Goal: Transaction & Acquisition: Purchase product/service

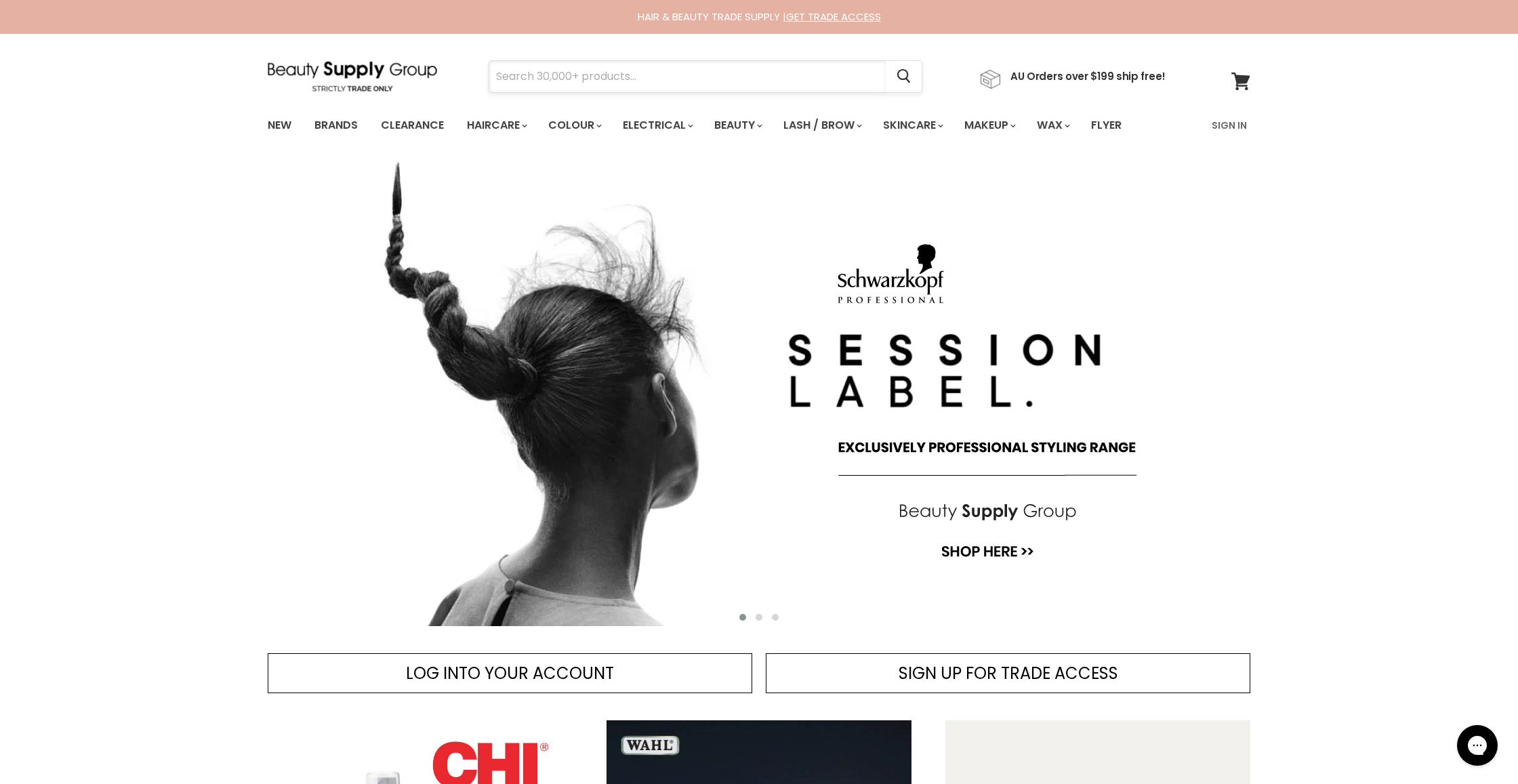
click at [559, 63] on input "Search" at bounding box center [687, 76] width 396 height 31
type input "gloves"
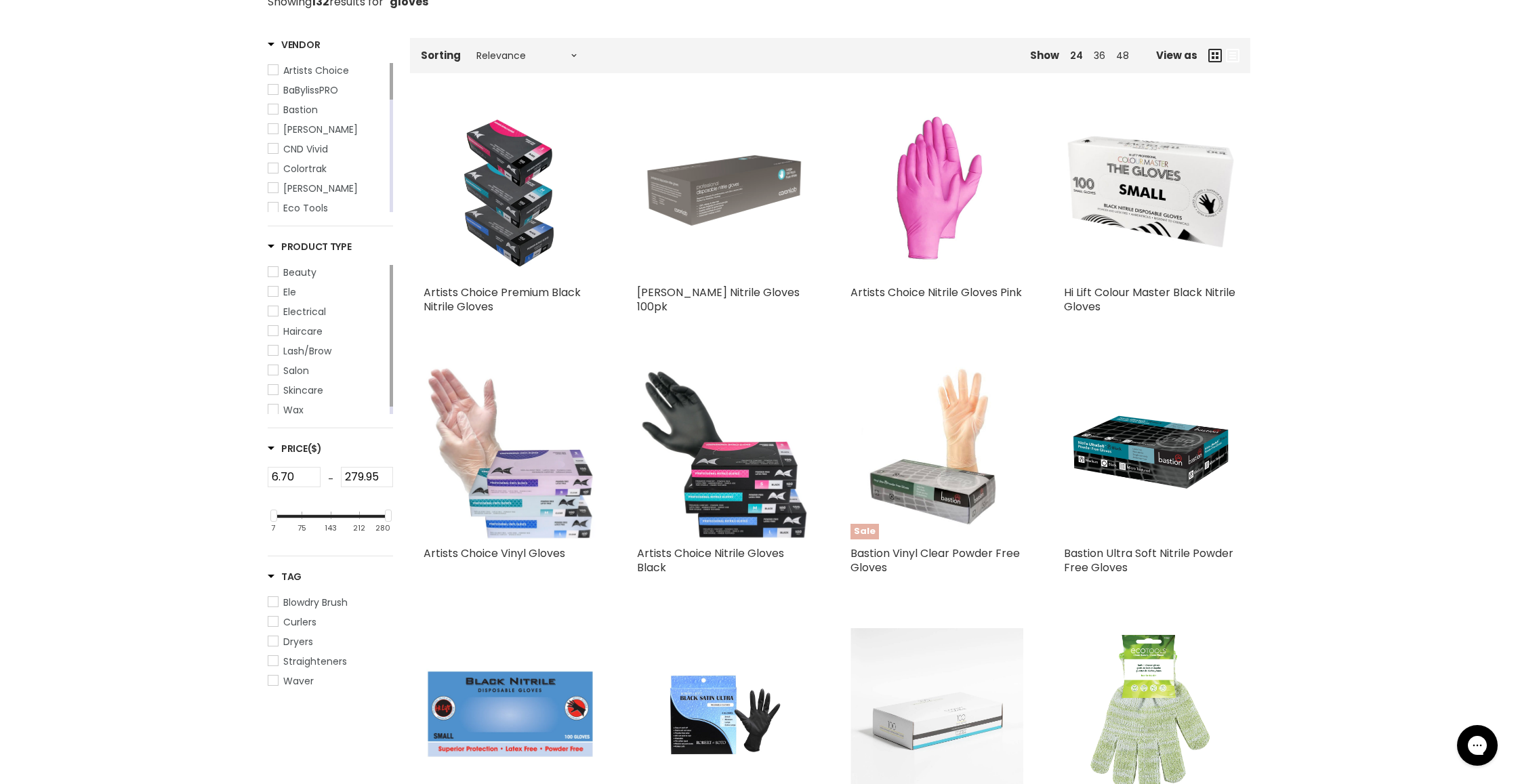
scroll to position [224, 0]
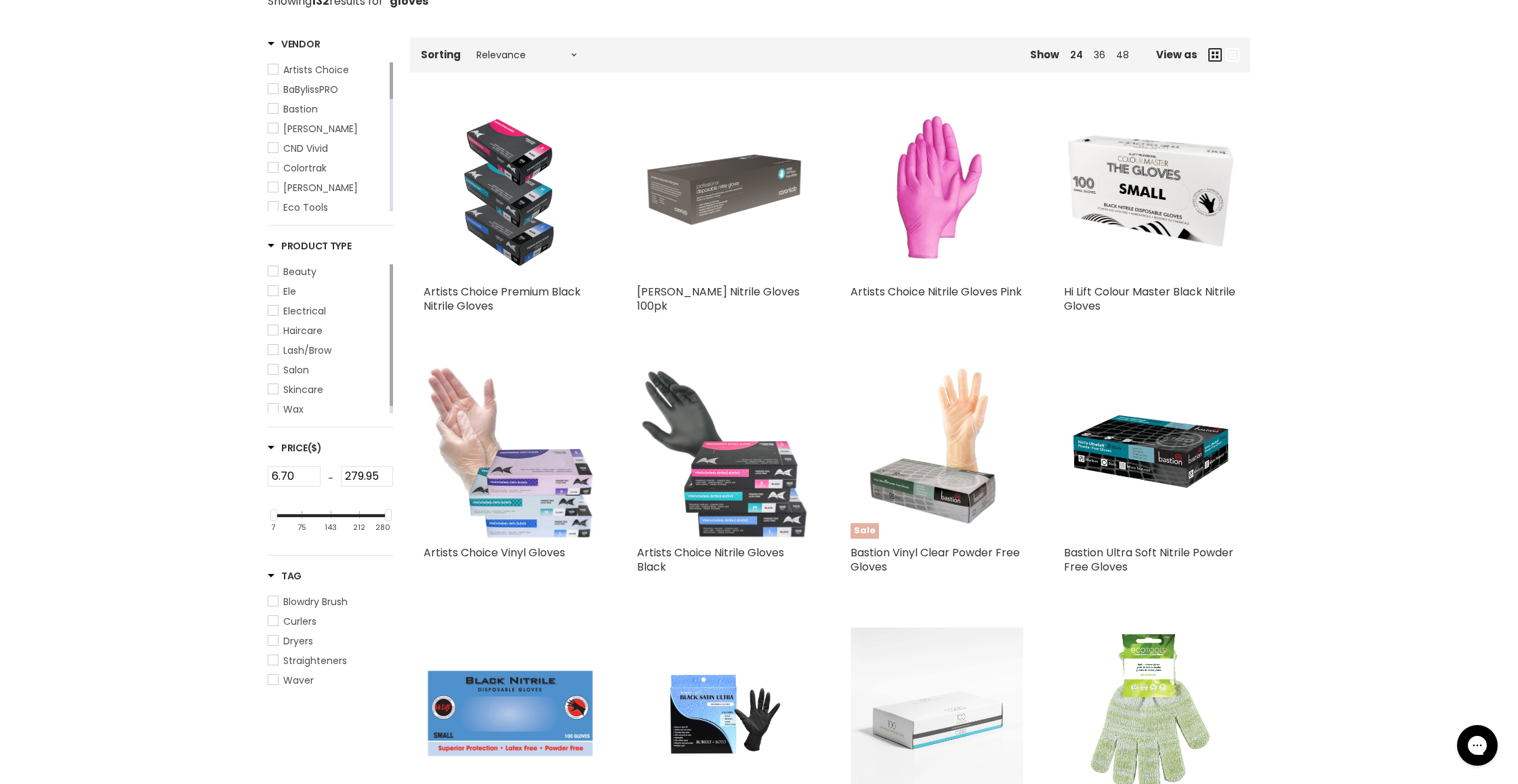
click at [704, 460] on img "Main content" at bounding box center [723, 452] width 173 height 173
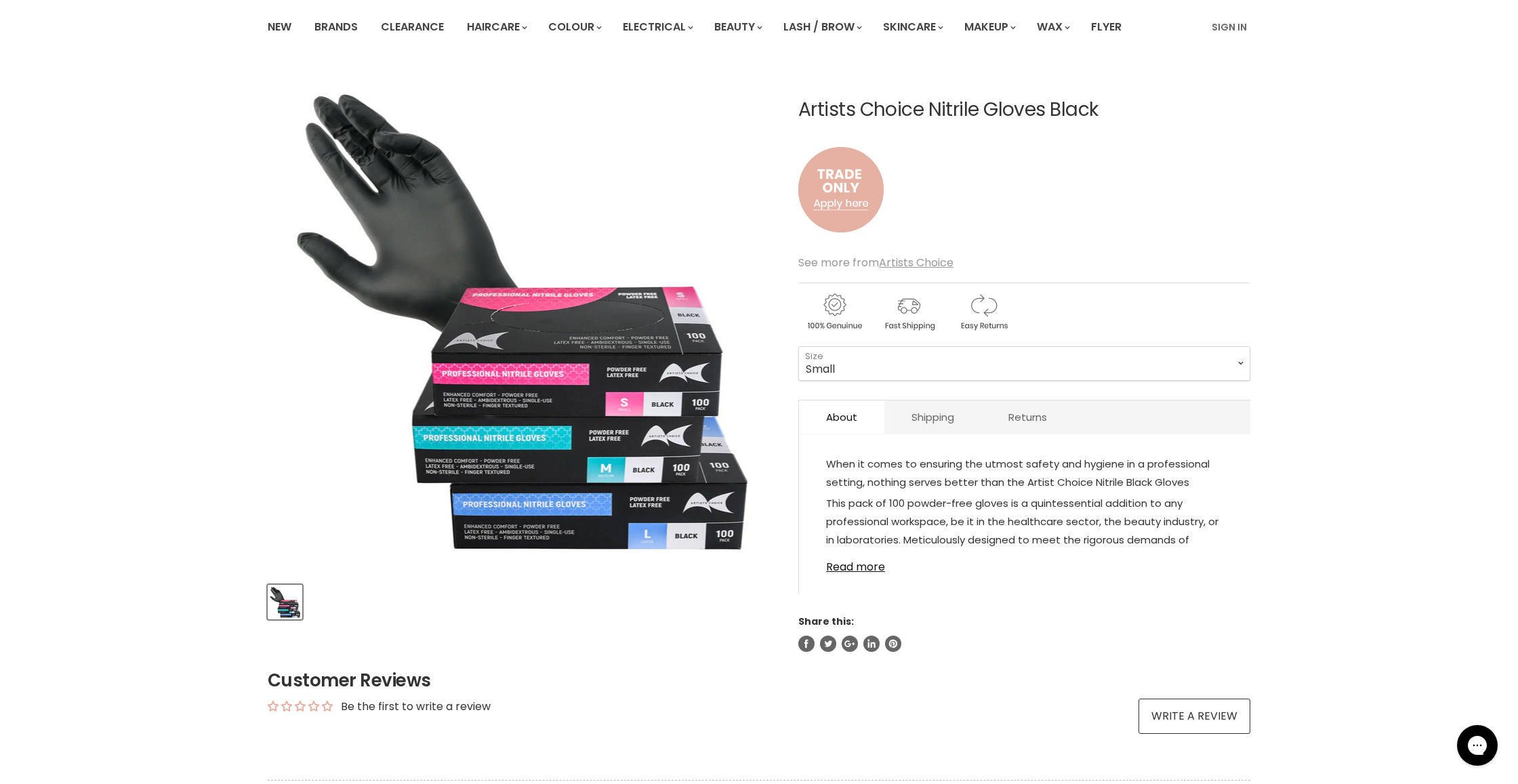
scroll to position [104, 0]
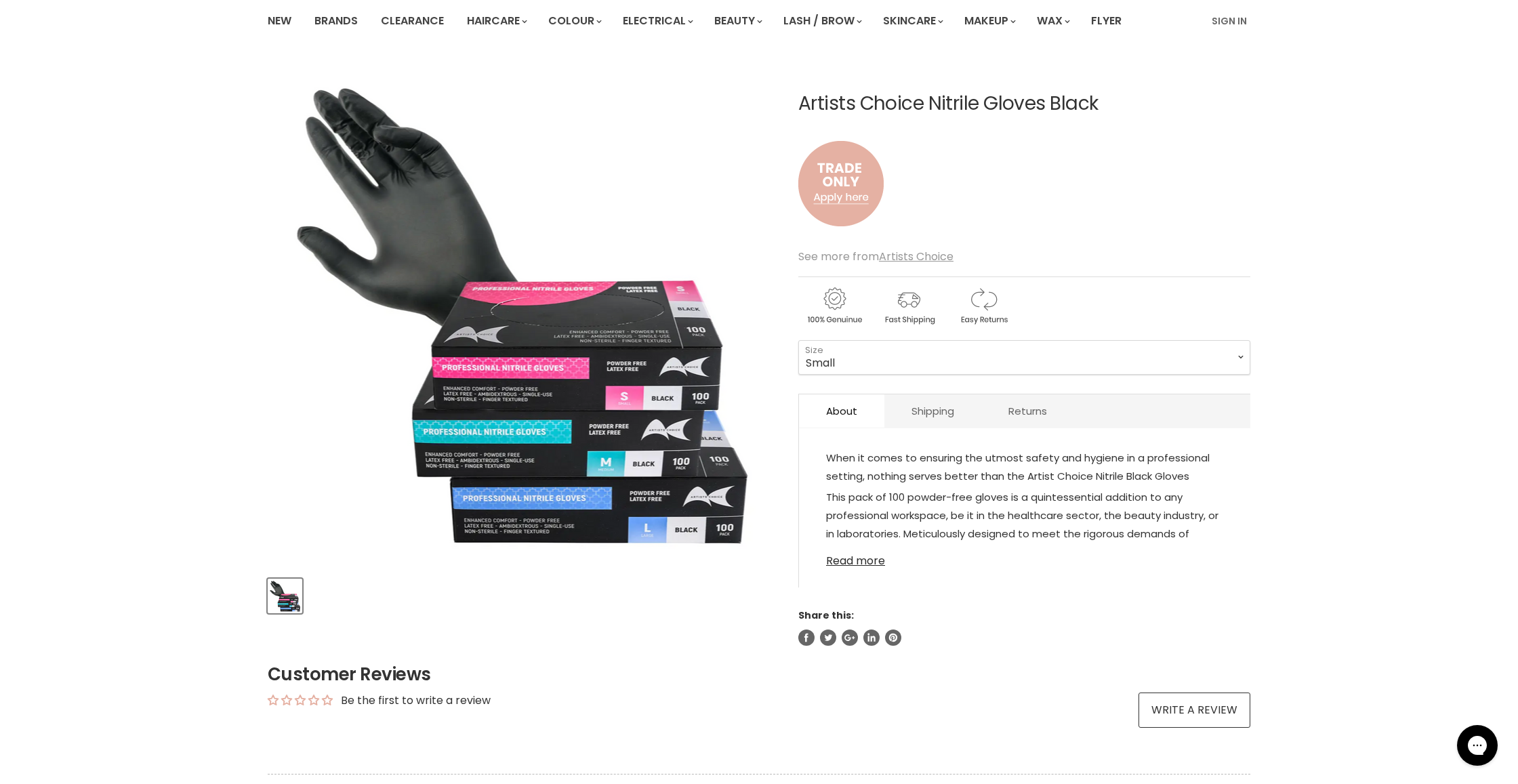
click at [850, 555] on link "Read more" at bounding box center [1024, 557] width 397 height 20
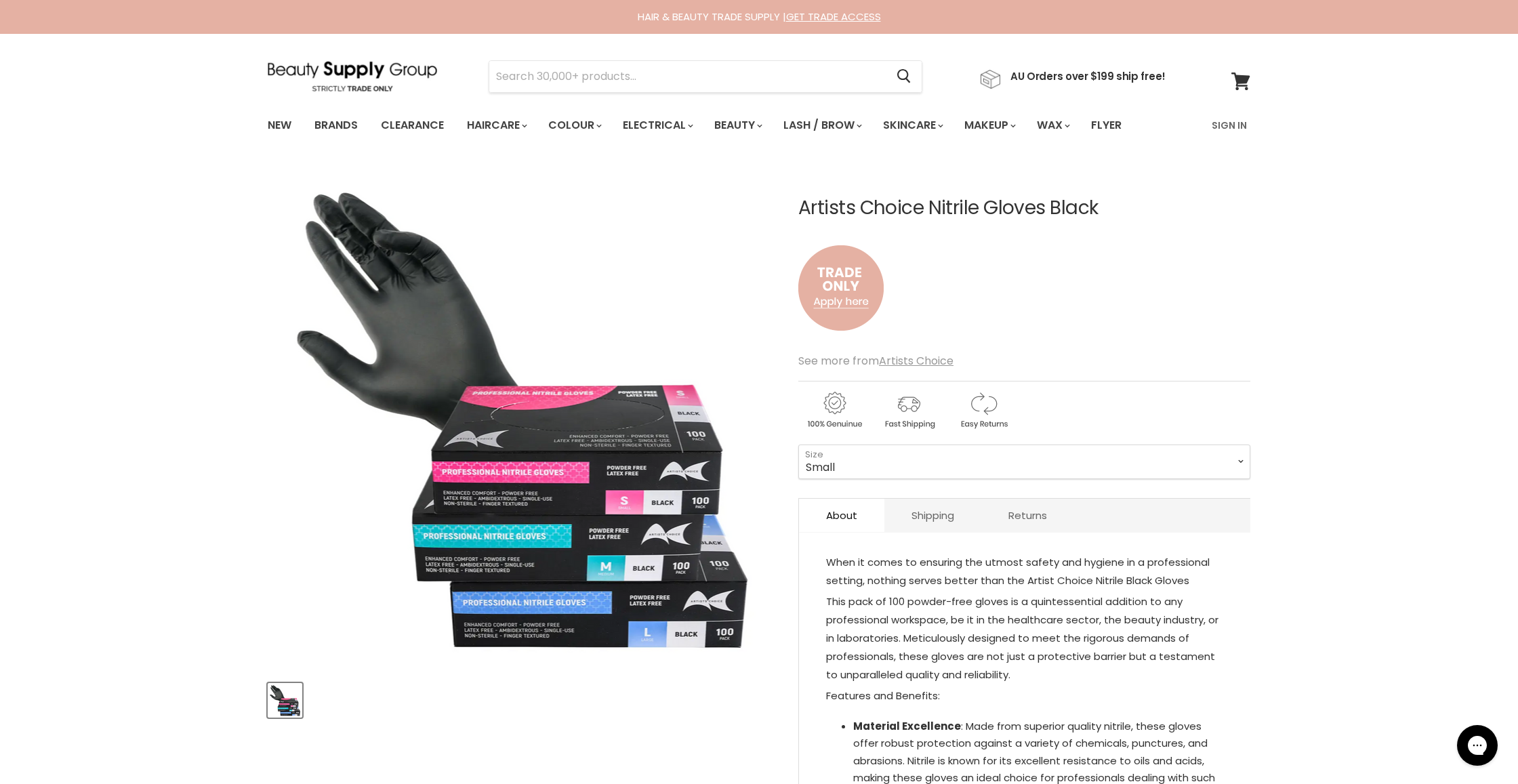
scroll to position [0, 0]
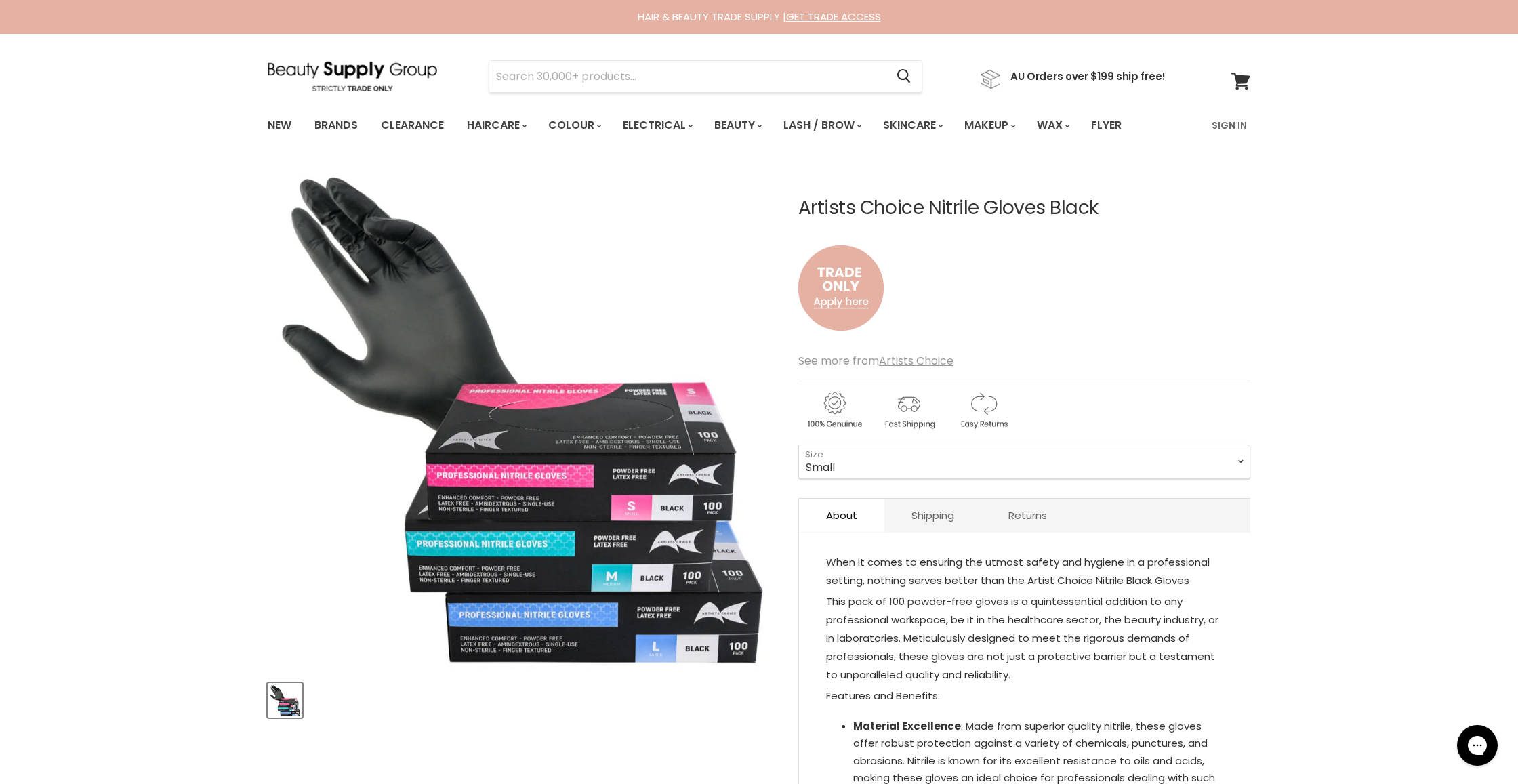
click at [668, 474] on img "Artists Choice Nitrile Gloves Black image. Click or Scroll to Zoom." at bounding box center [520, 417] width 506 height 506
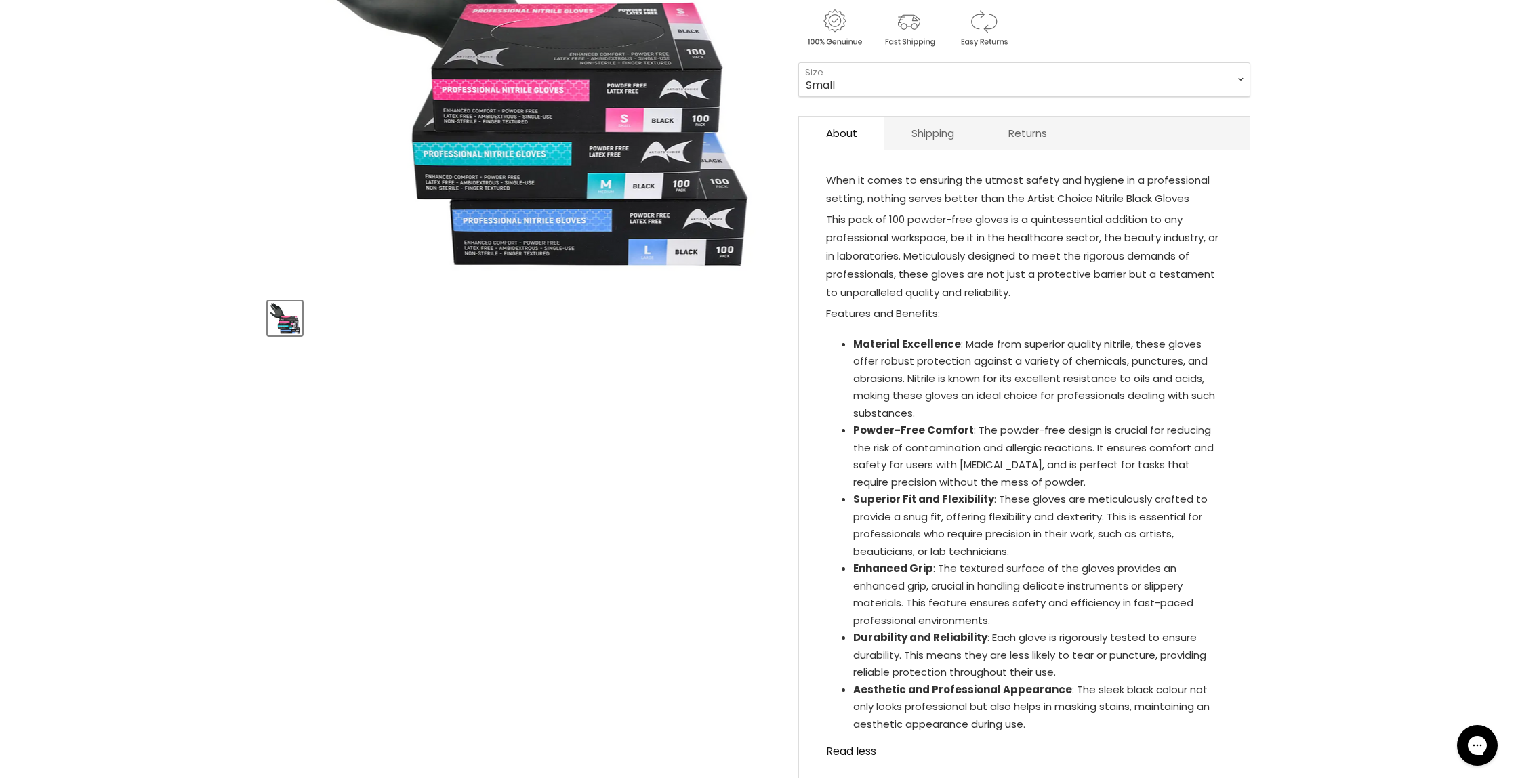
scroll to position [387, 0]
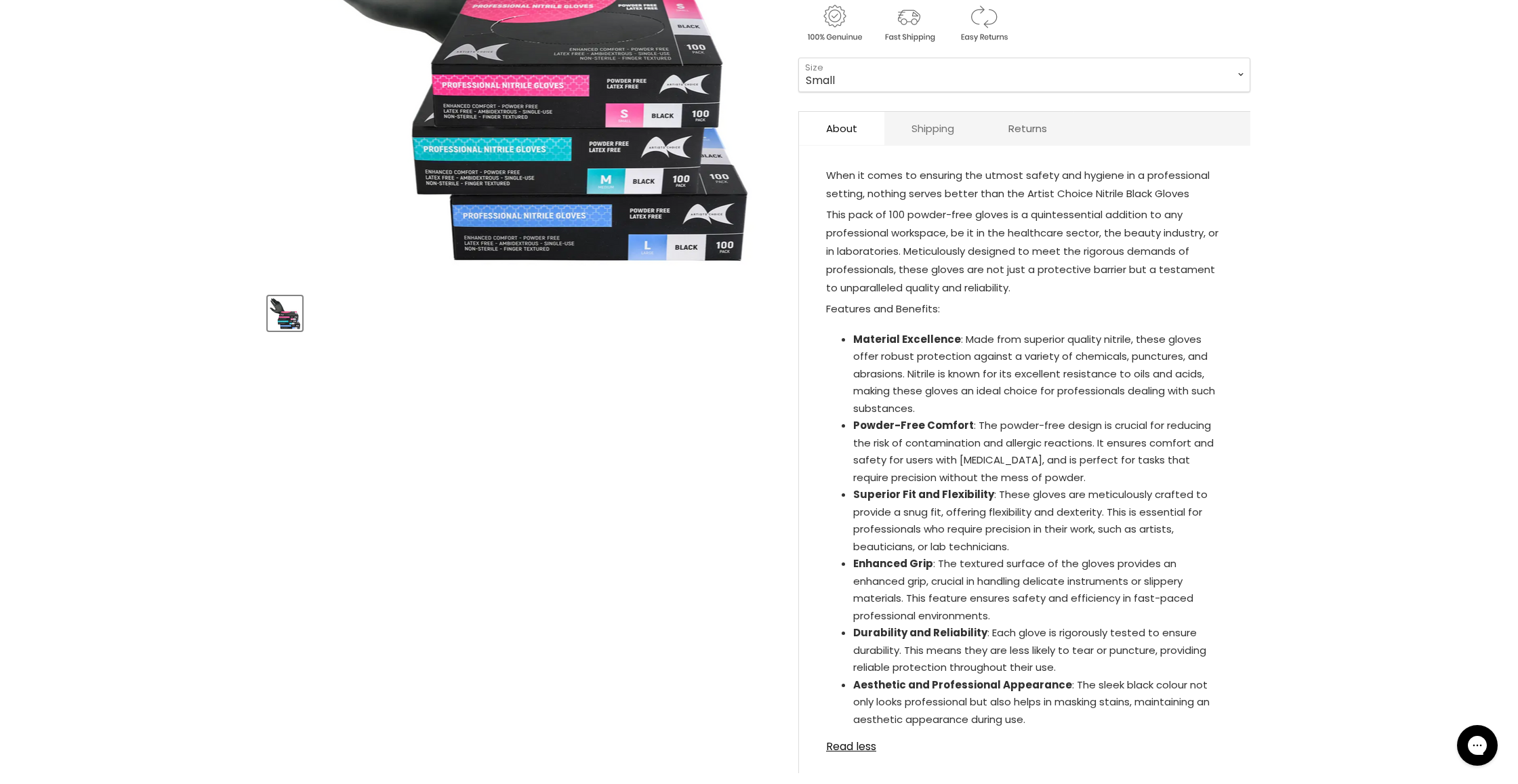
click at [937, 125] on link "Shipping" at bounding box center [932, 128] width 97 height 33
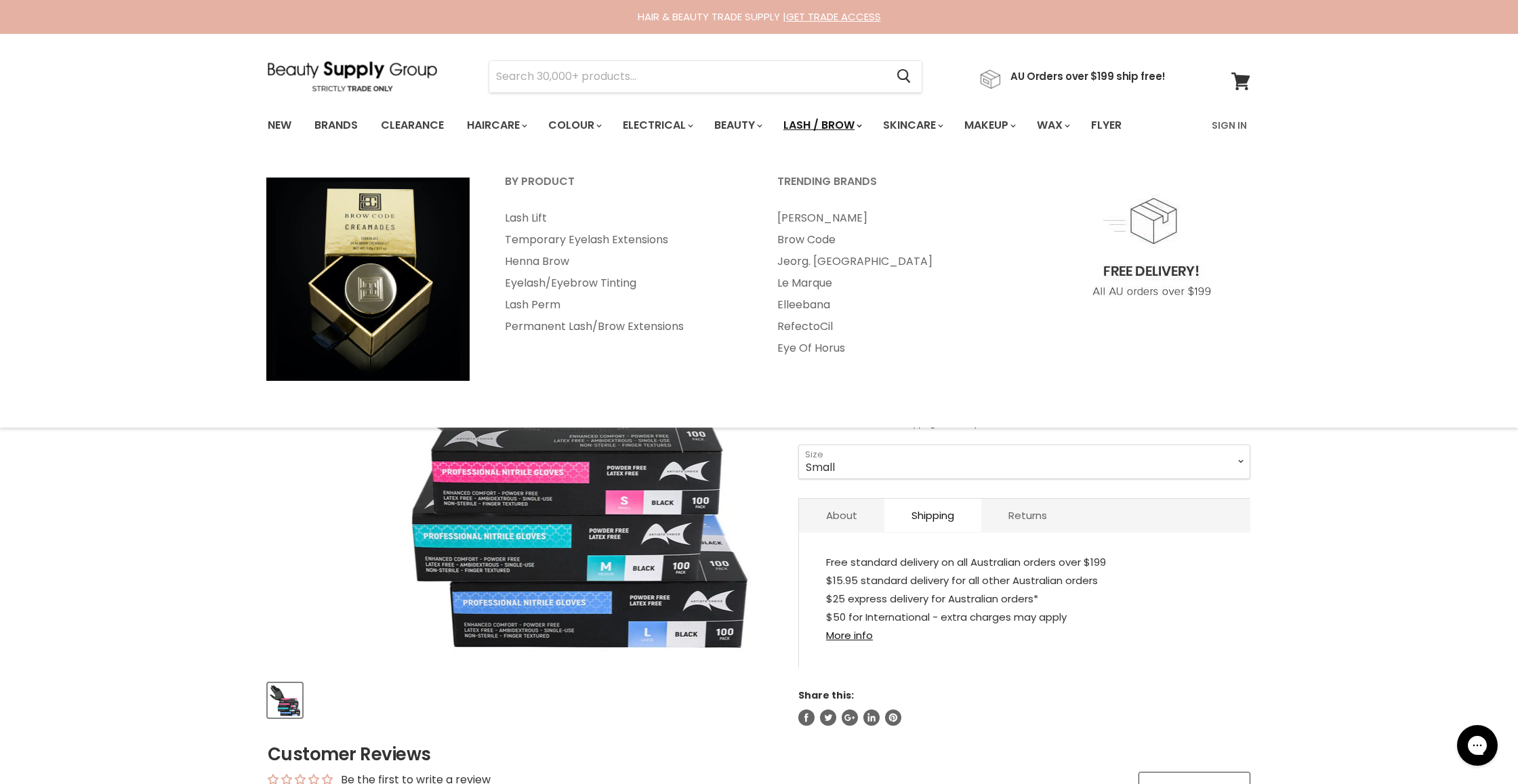
scroll to position [0, 0]
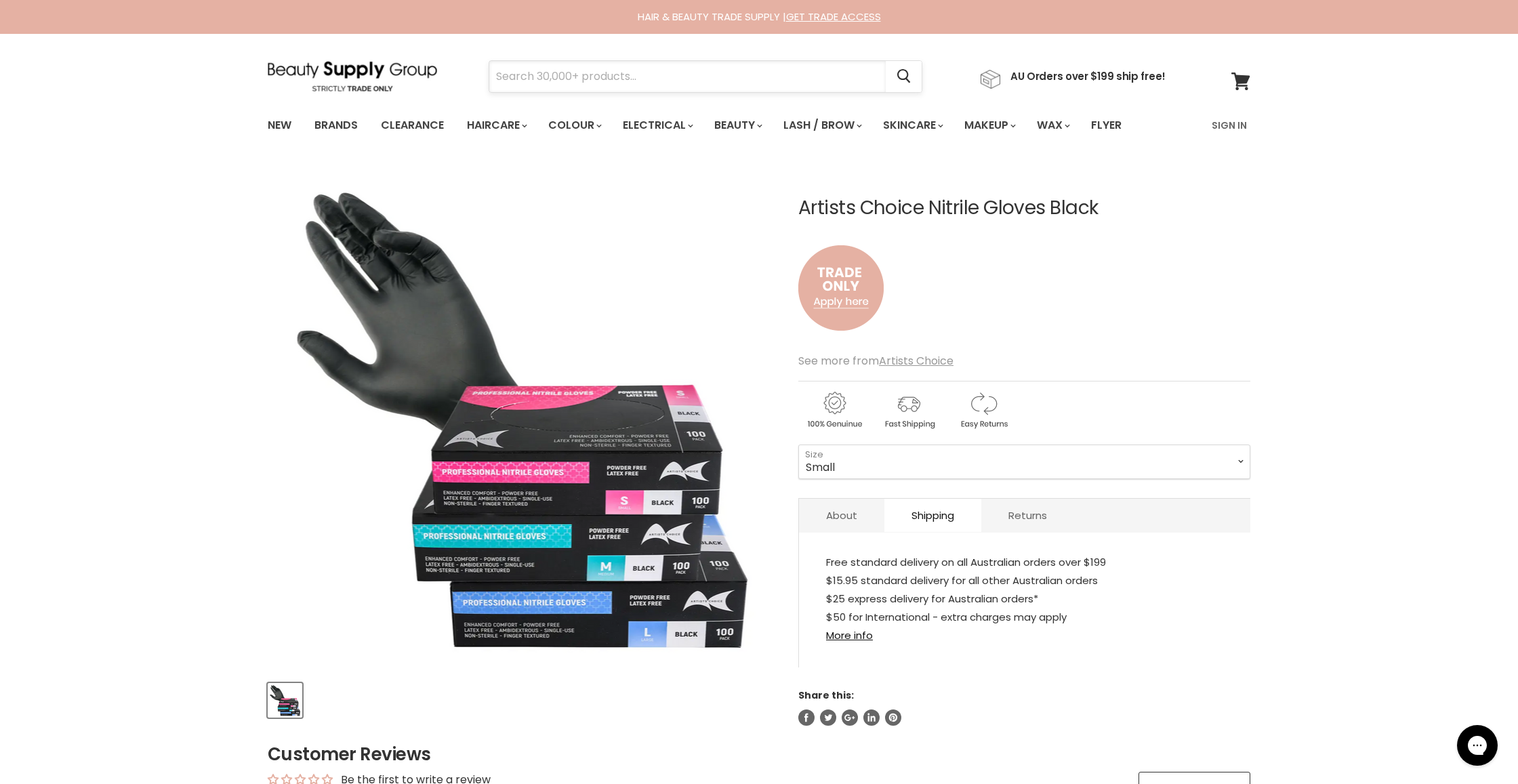
click at [598, 77] on input "Search" at bounding box center [687, 76] width 396 height 31
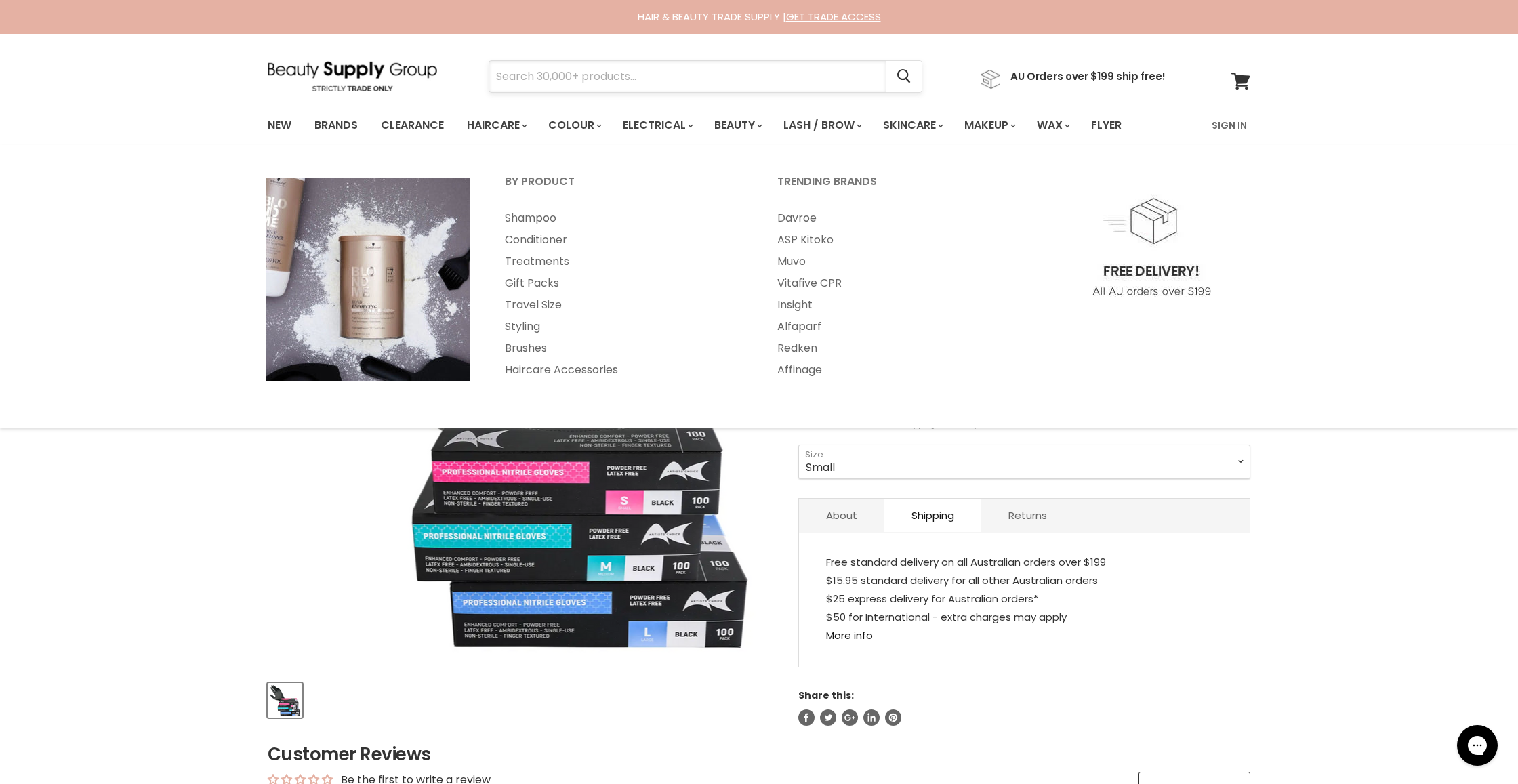
click at [599, 65] on input "Search" at bounding box center [687, 76] width 396 height 31
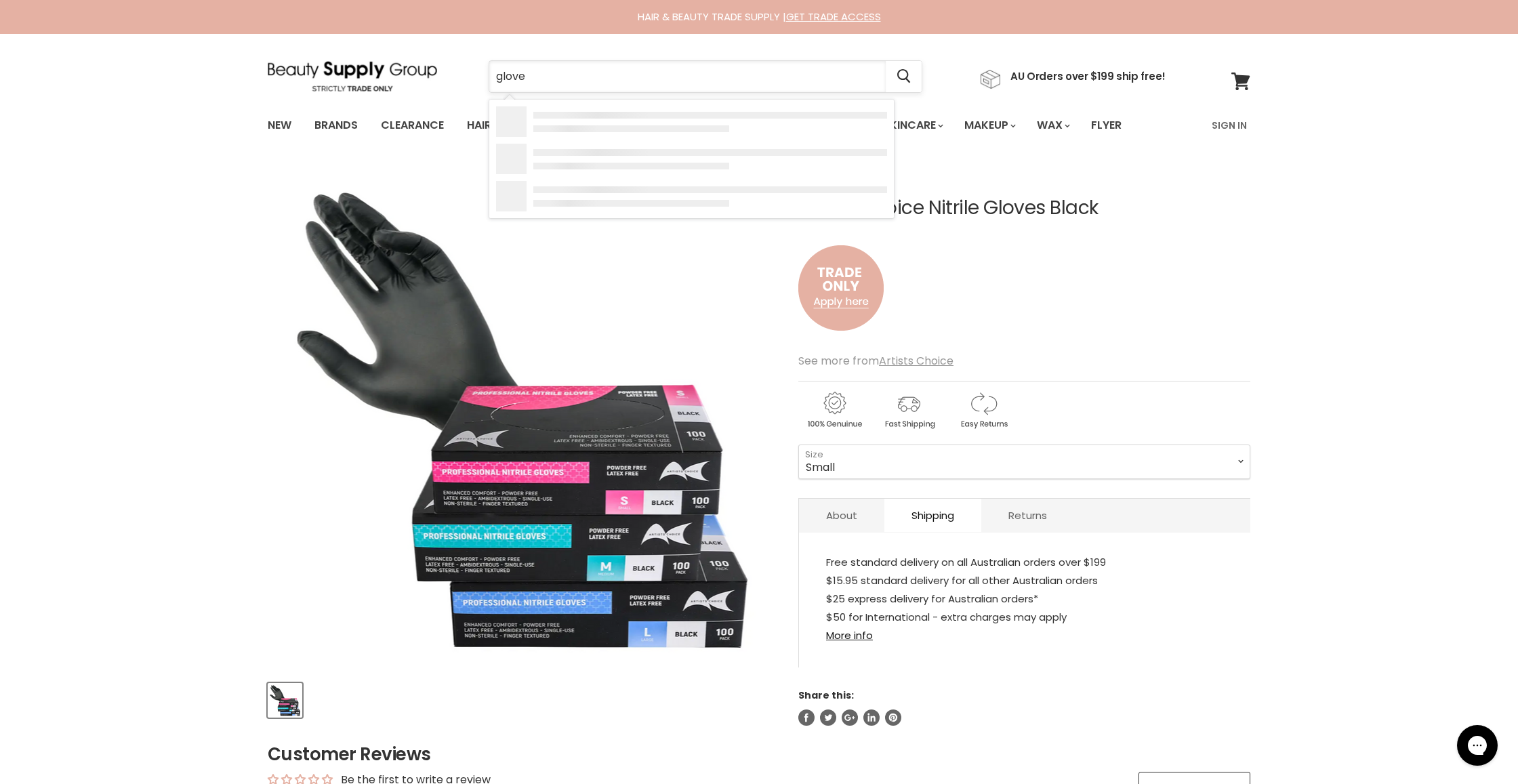
type input "gloves"
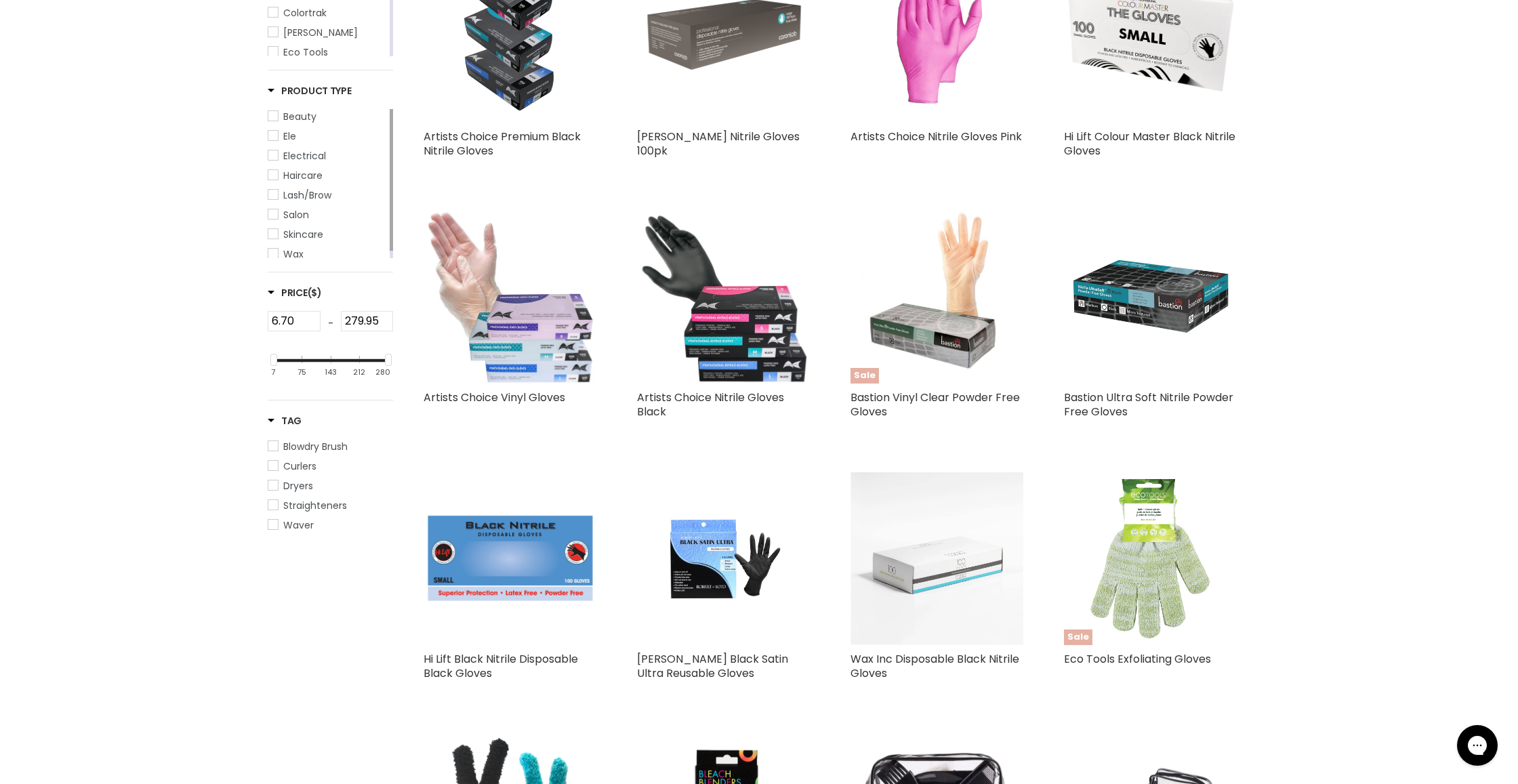
scroll to position [381, 0]
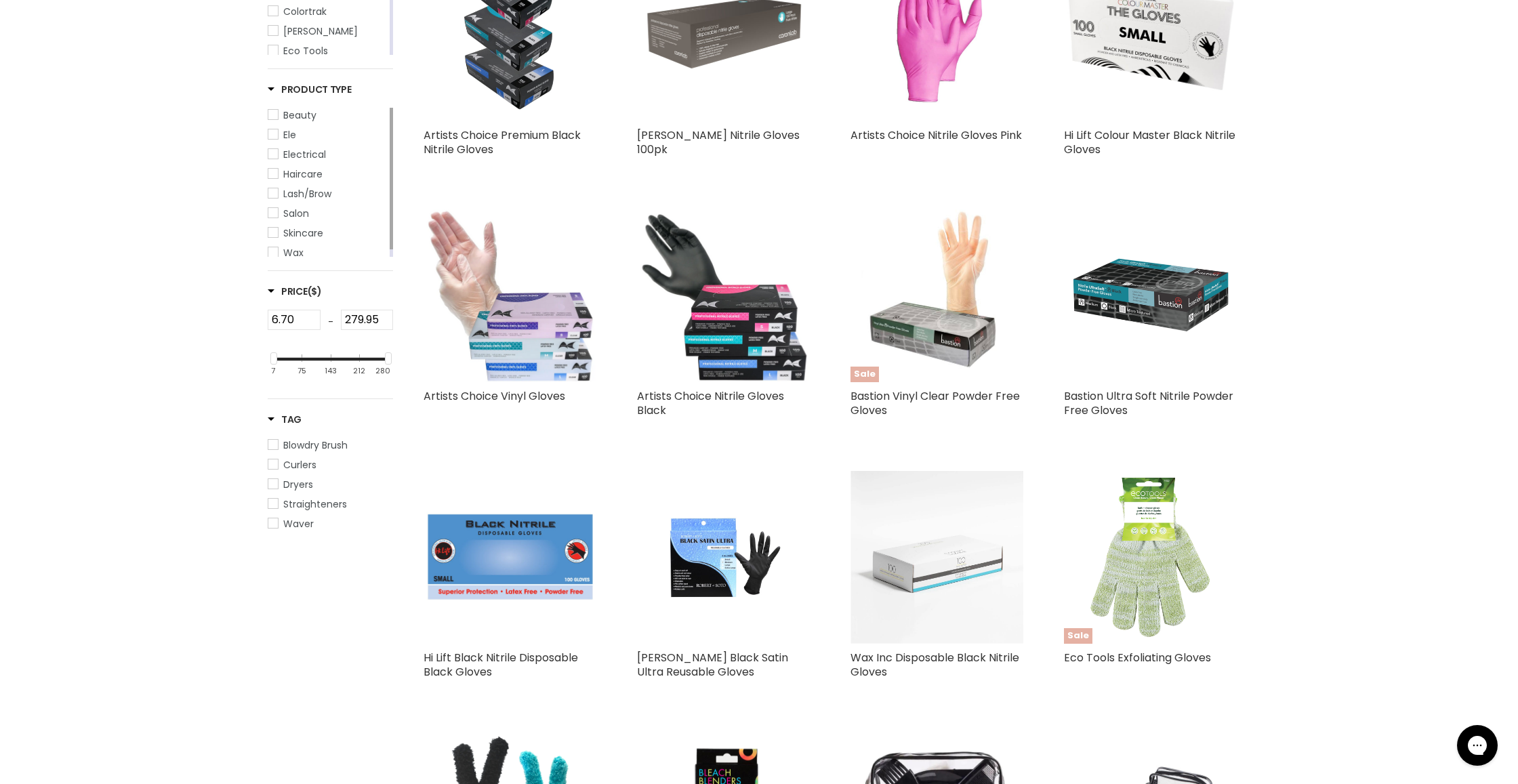
click at [1162, 293] on img "Main content" at bounding box center [1150, 295] width 173 height 173
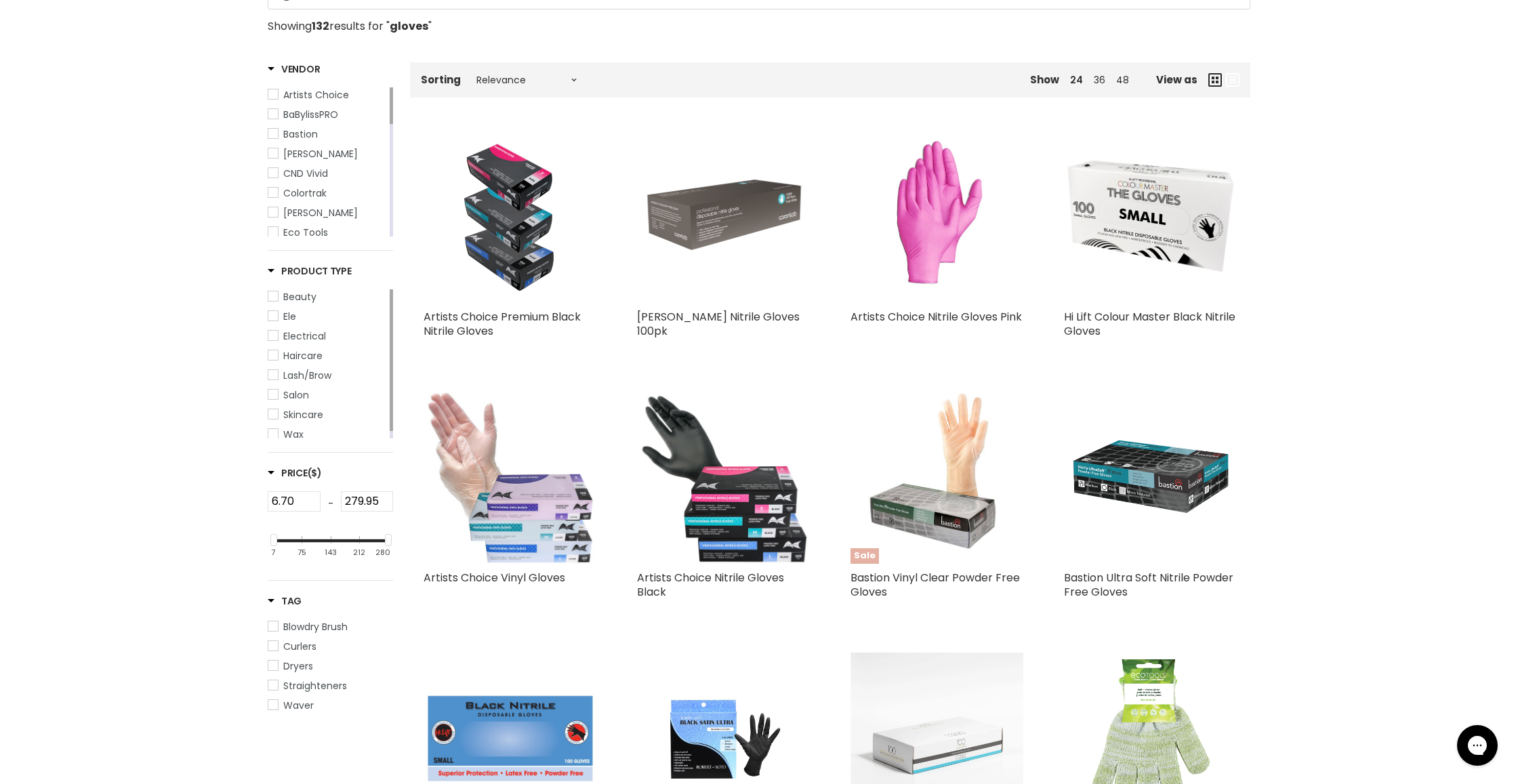
scroll to position [191, 0]
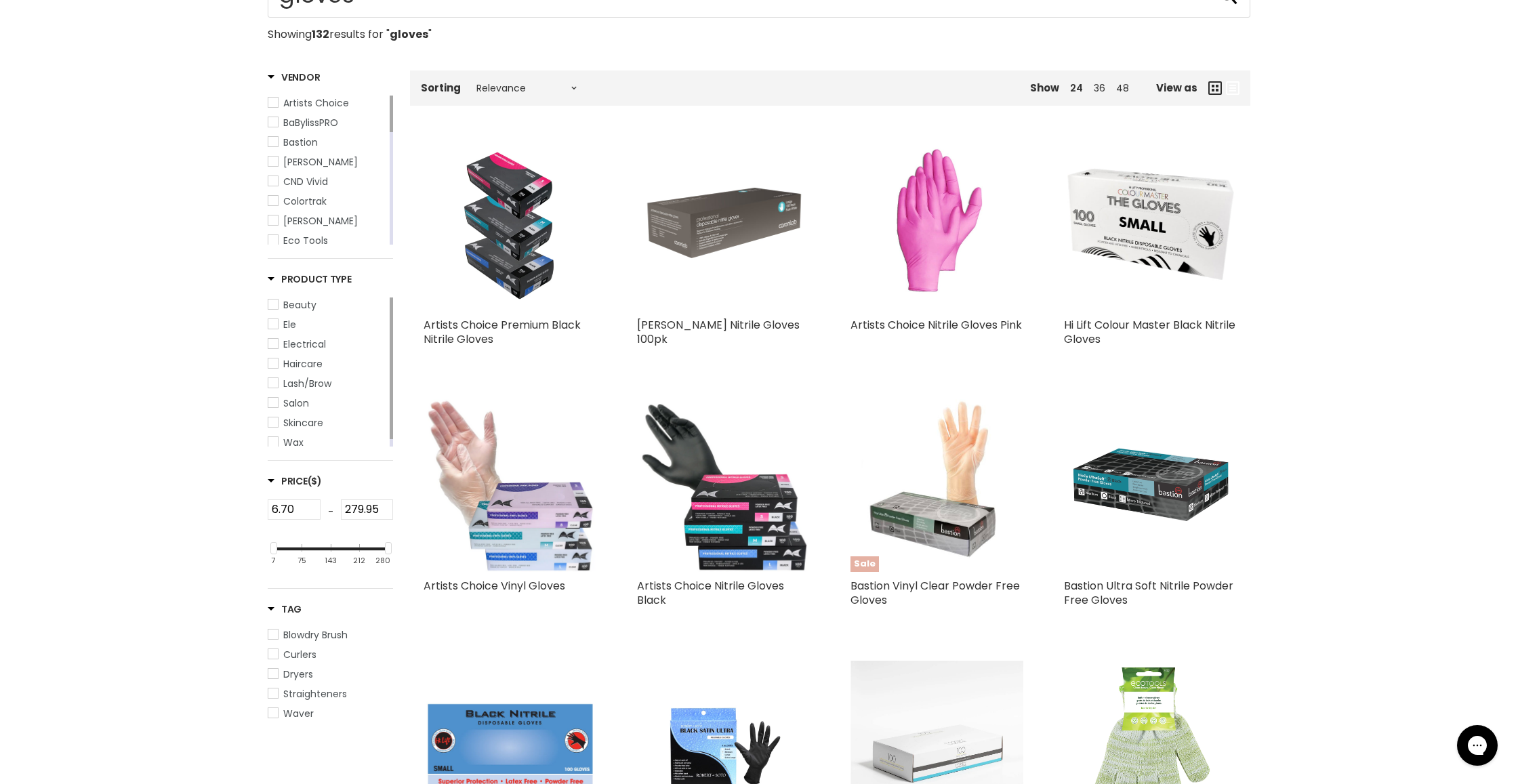
click at [1138, 547] on img "Main content" at bounding box center [1150, 485] width 173 height 173
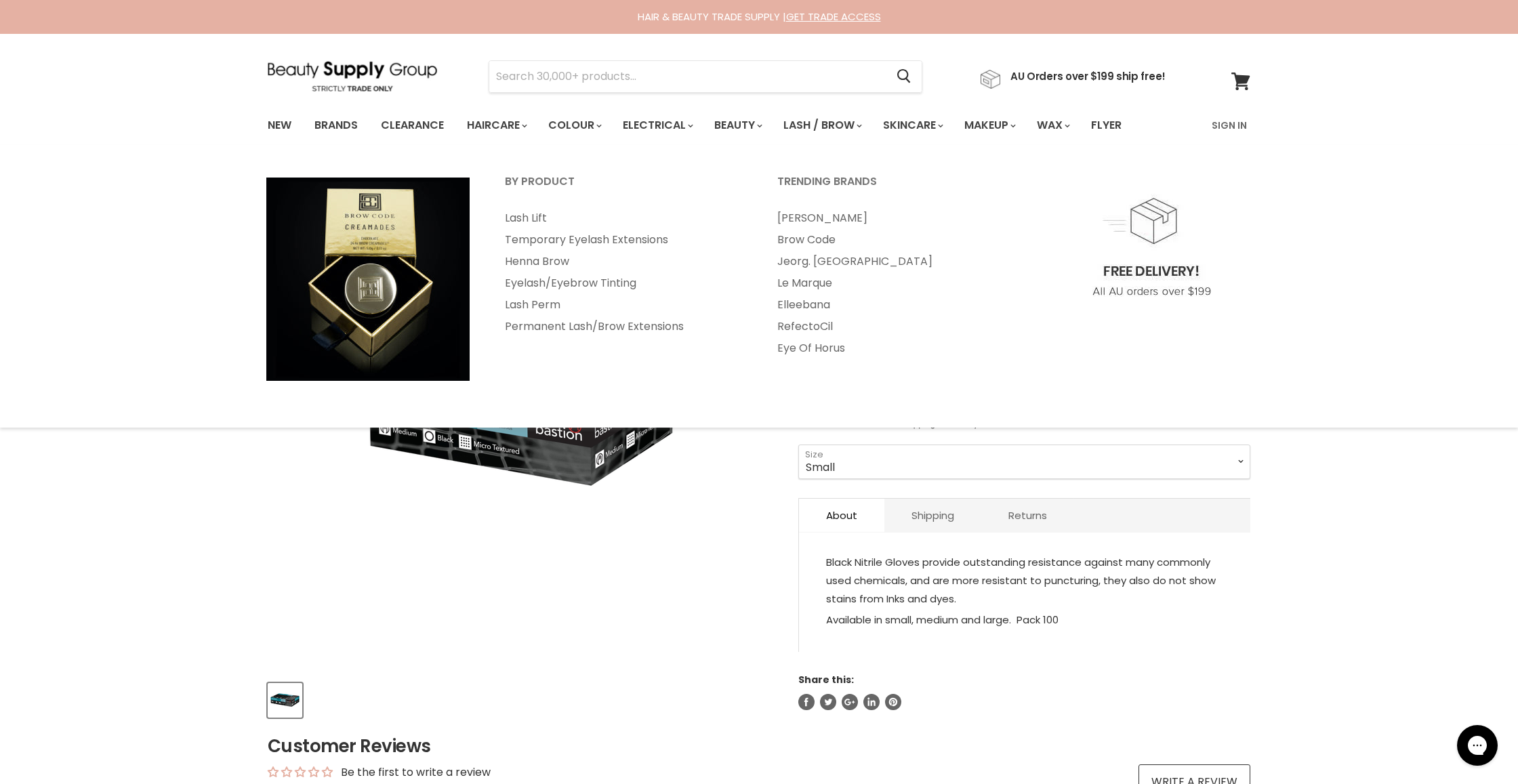
click at [494, 482] on img "Bastion Ultra Soft Nitrile Powder Free Gloves image. Click or Scroll to Zoom." at bounding box center [520, 417] width 339 height 339
